Goal: Task Accomplishment & Management: Manage account settings

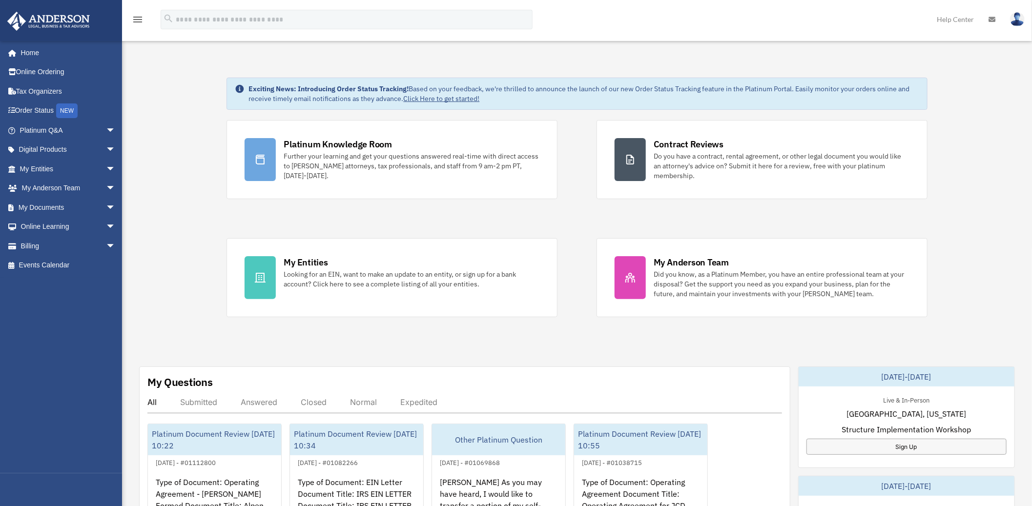
click at [1018, 20] on img at bounding box center [1017, 19] width 15 height 14
click at [1016, 20] on img at bounding box center [1017, 19] width 15 height 14
click at [1016, 19] on img at bounding box center [1017, 19] width 15 height 14
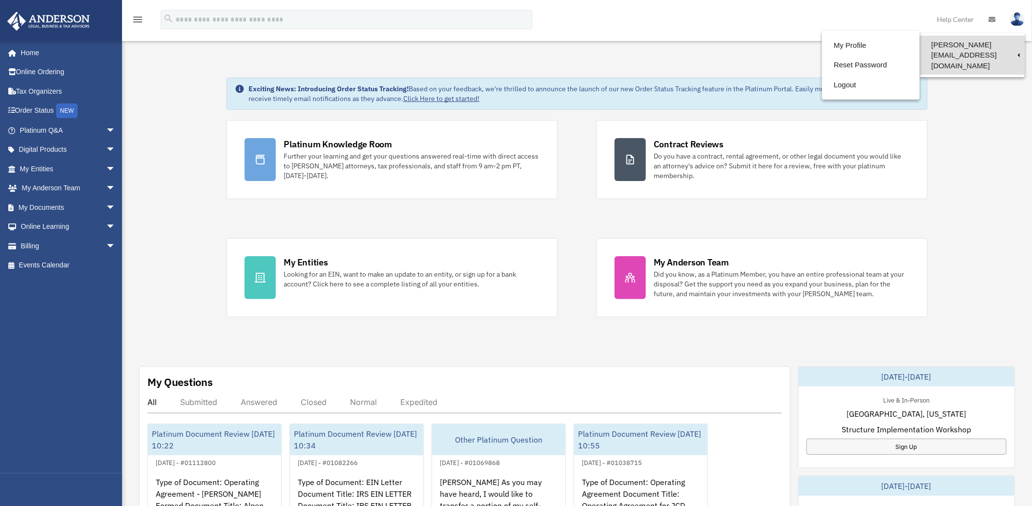
click at [1009, 46] on link "[PERSON_NAME][EMAIL_ADDRESS][DOMAIN_NAME]" at bounding box center [972, 55] width 105 height 39
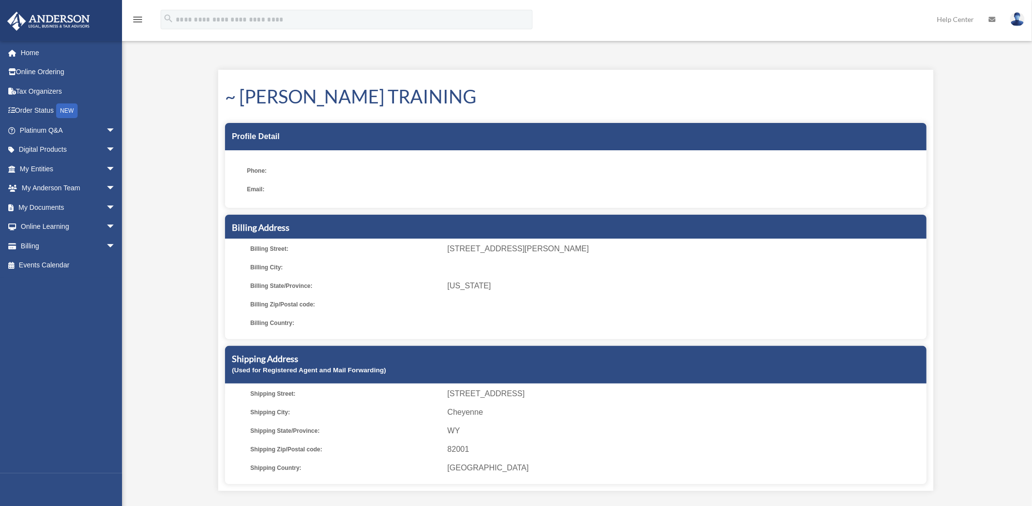
click at [1017, 20] on img at bounding box center [1017, 19] width 15 height 14
click at [972, 145] on div "My Profile bob.apples@andersonadvisors.com Sign Out bob.apples@andersonadvisors…" at bounding box center [516, 272] width 1032 height 462
click at [1019, 22] on img at bounding box center [1017, 19] width 15 height 14
click at [822, 65] on link "Reset Password" at bounding box center [871, 65] width 98 height 20
